Goal: Subscribe to service/newsletter

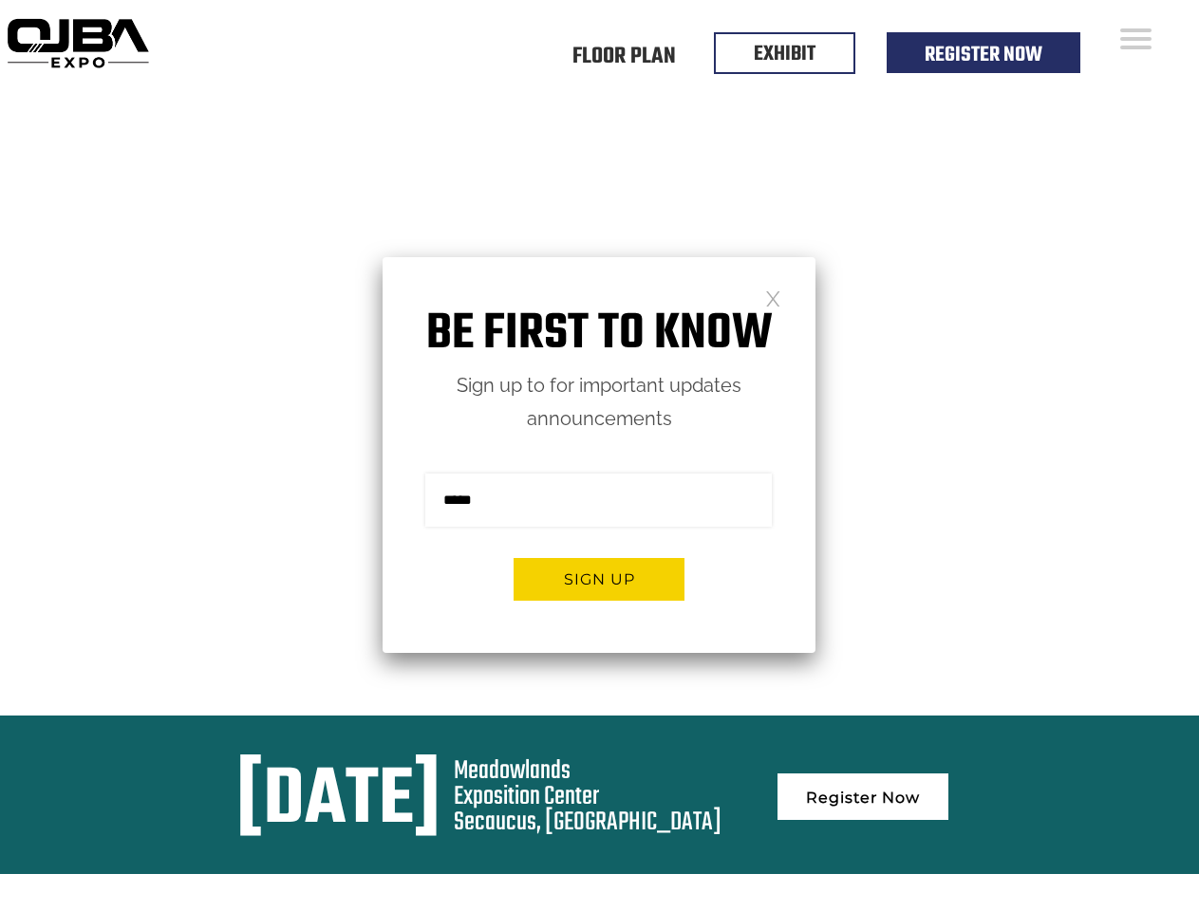
click at [599, 456] on form "Sign me up for the newsletter! ******* Sign up" at bounding box center [599, 544] width 433 height 217
click at [599, 579] on button "Sign up" at bounding box center [599, 579] width 171 height 43
